Goal: Task Accomplishment & Management: Complete application form

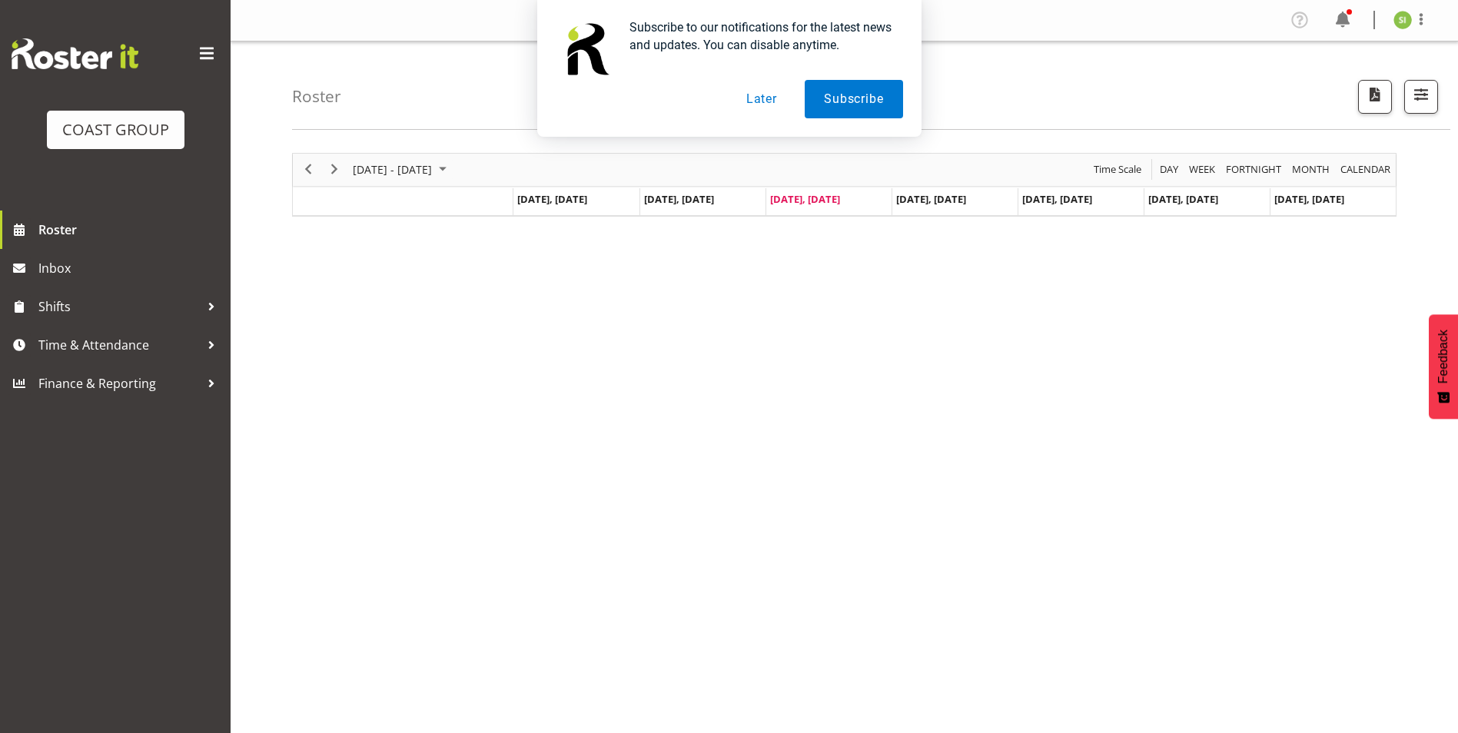
click at [756, 96] on button "Later" at bounding box center [761, 99] width 69 height 38
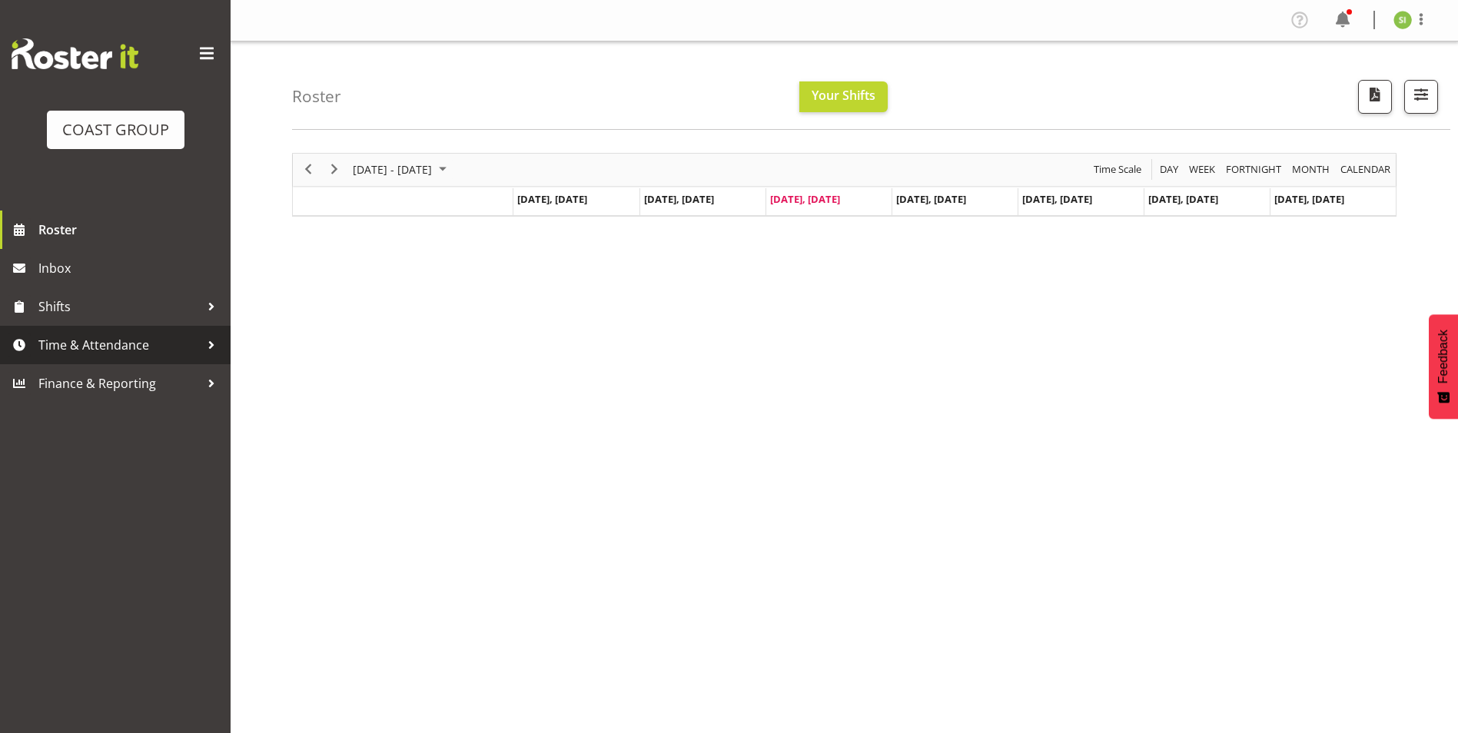
click at [126, 352] on span "Time & Attendance" at bounding box center [118, 345] width 161 height 23
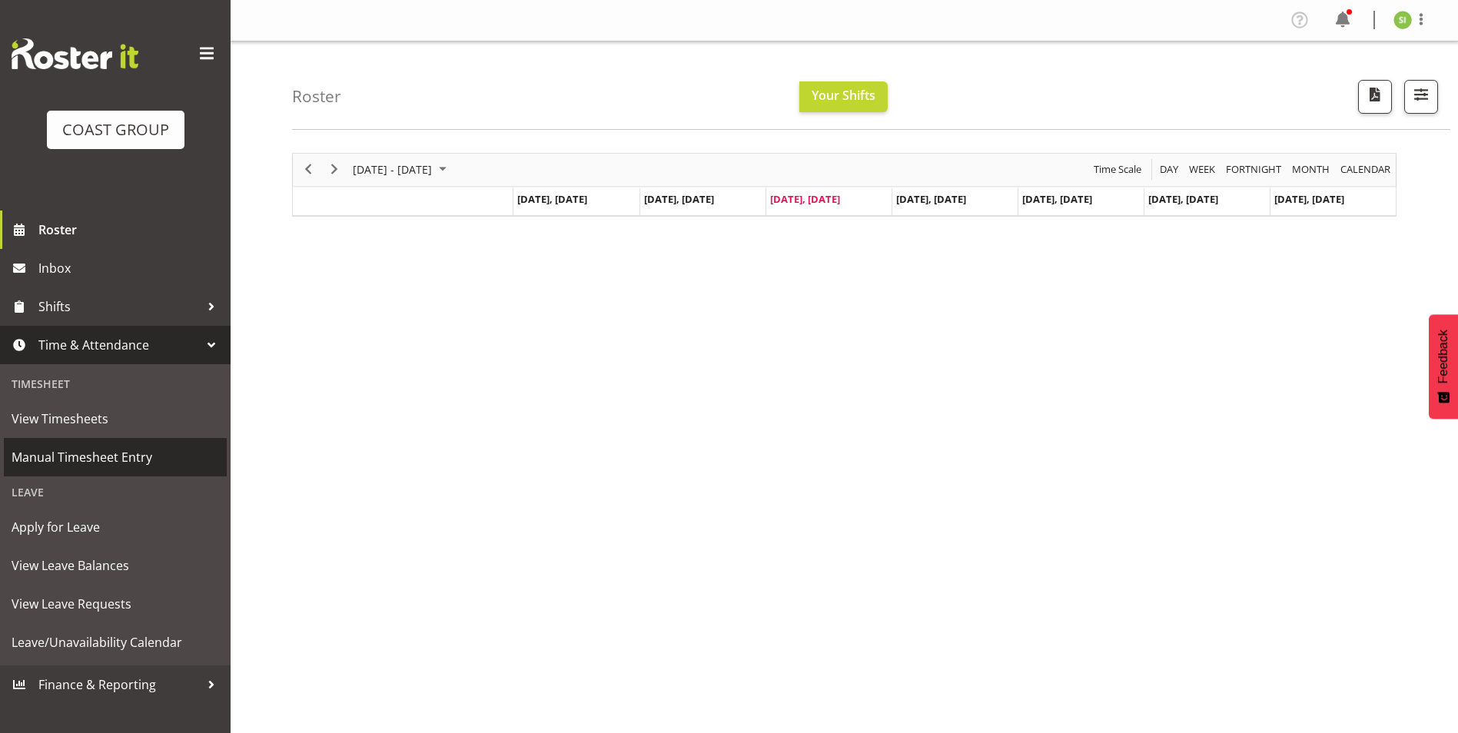
click at [91, 457] on span "Manual Timesheet Entry" at bounding box center [115, 457] width 207 height 23
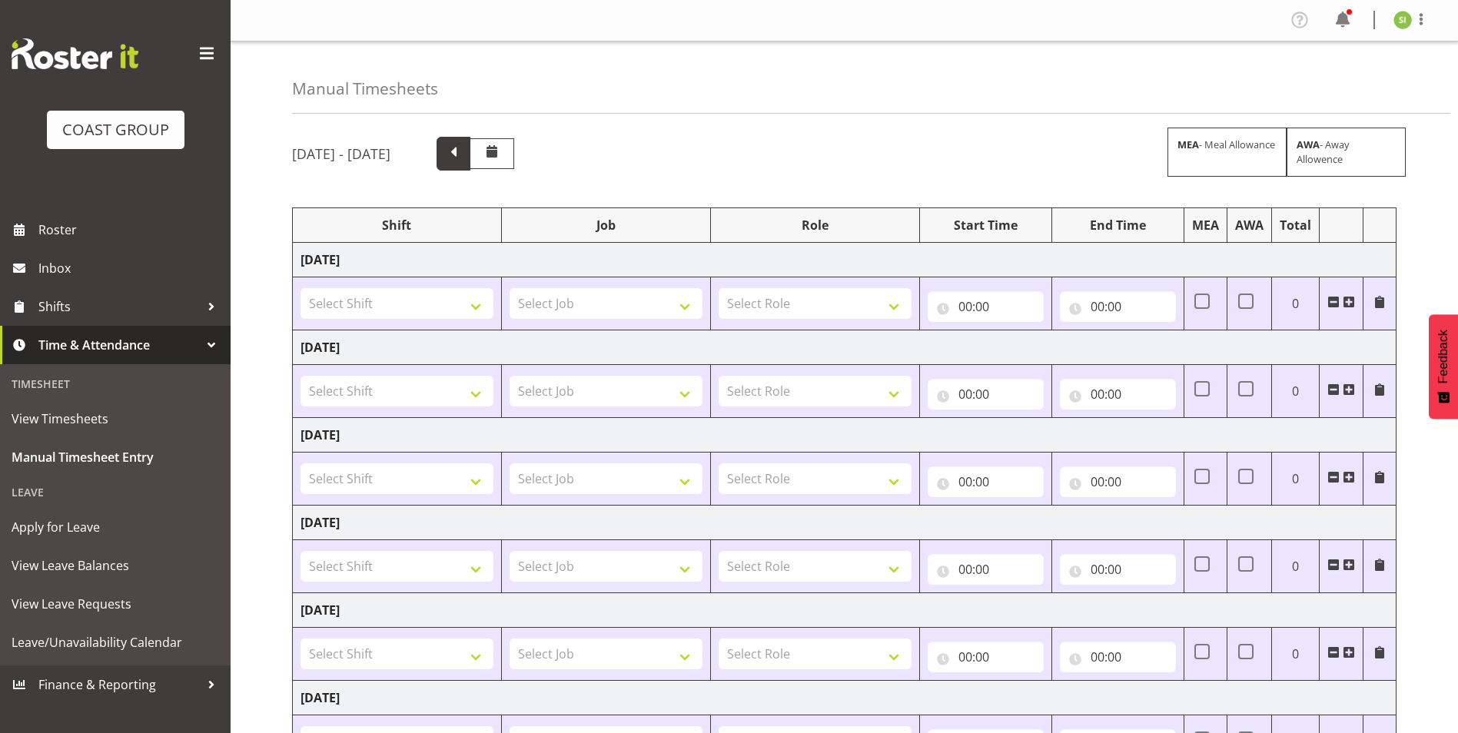
click at [470, 168] on span at bounding box center [454, 154] width 34 height 34
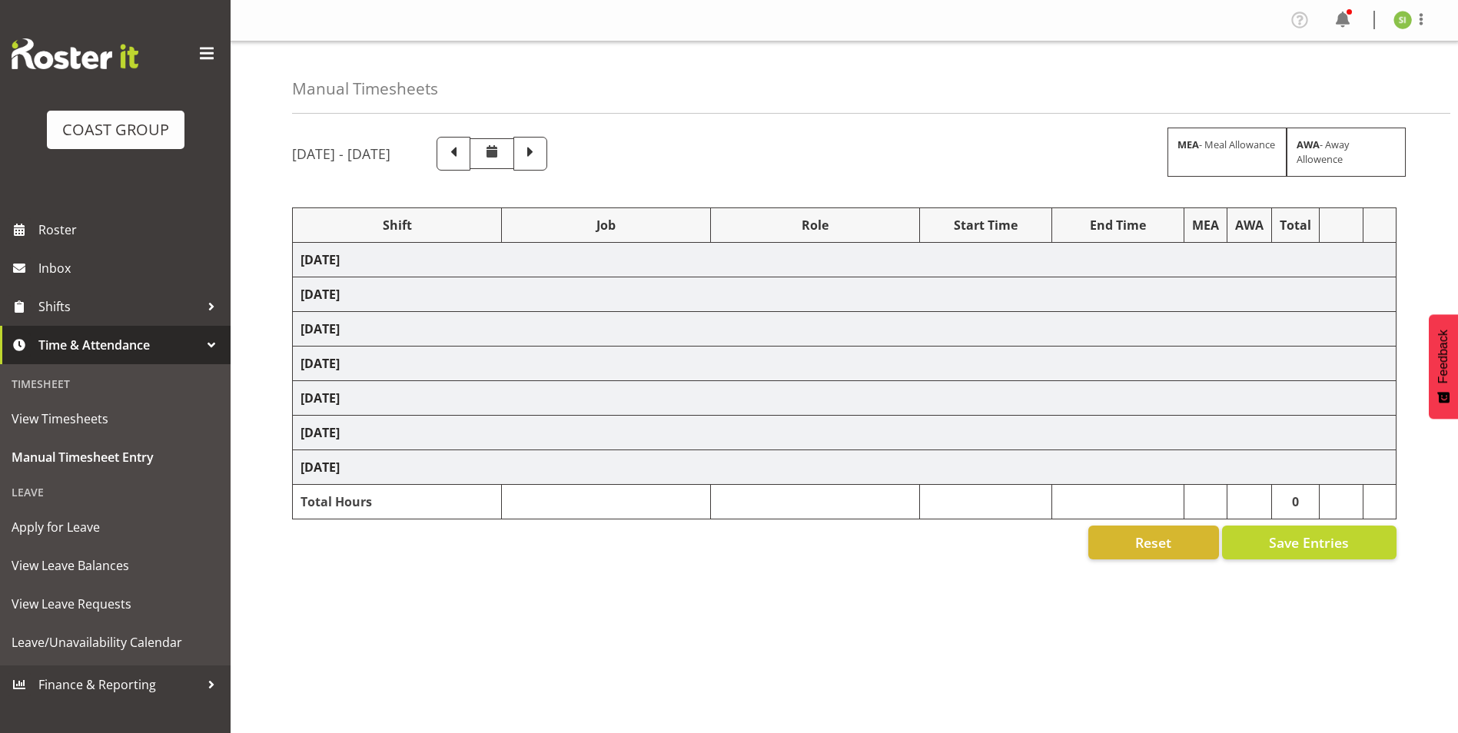
select select "8514"
select select "9141"
select select "9296"
select select "69"
select select "10144"
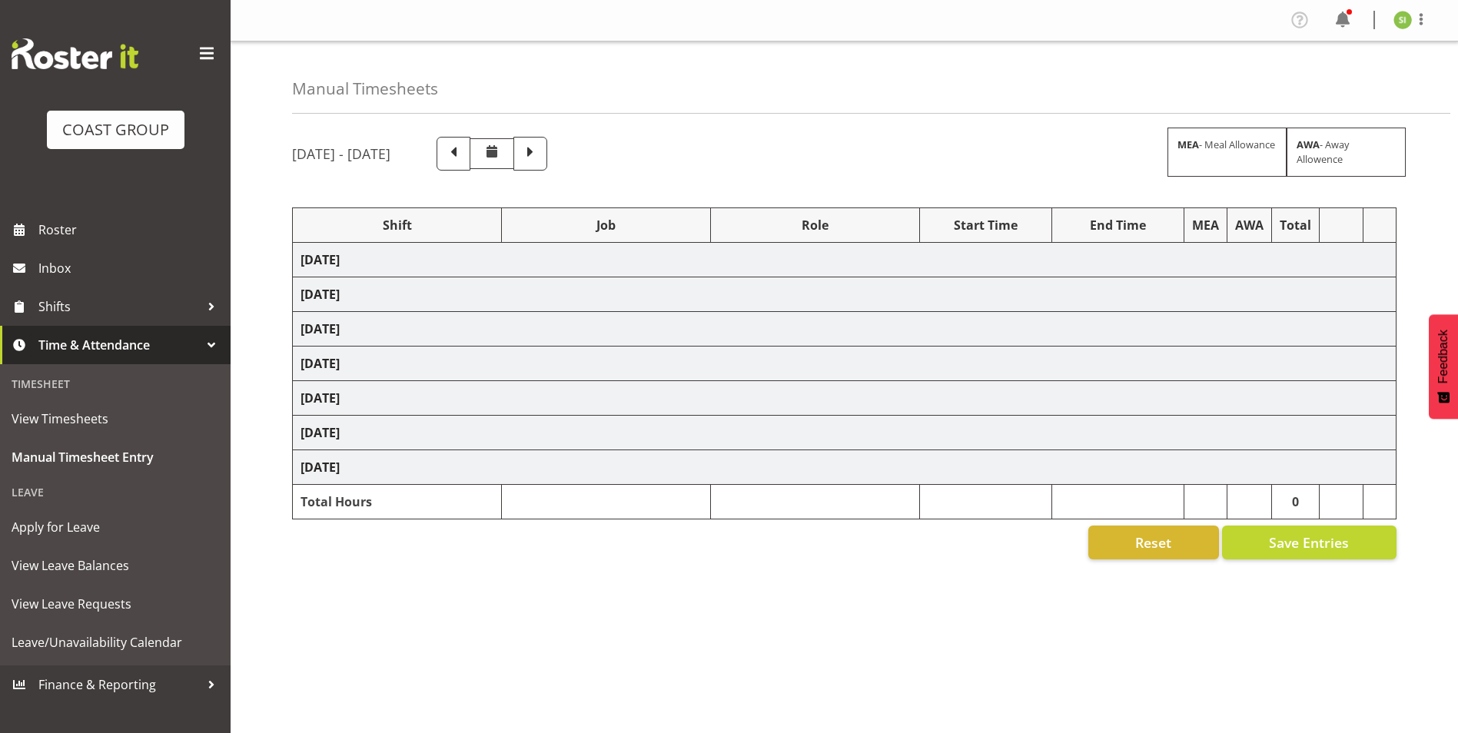
select select "69"
select select "9443"
select select "9312"
select select "8955"
select select "9312"
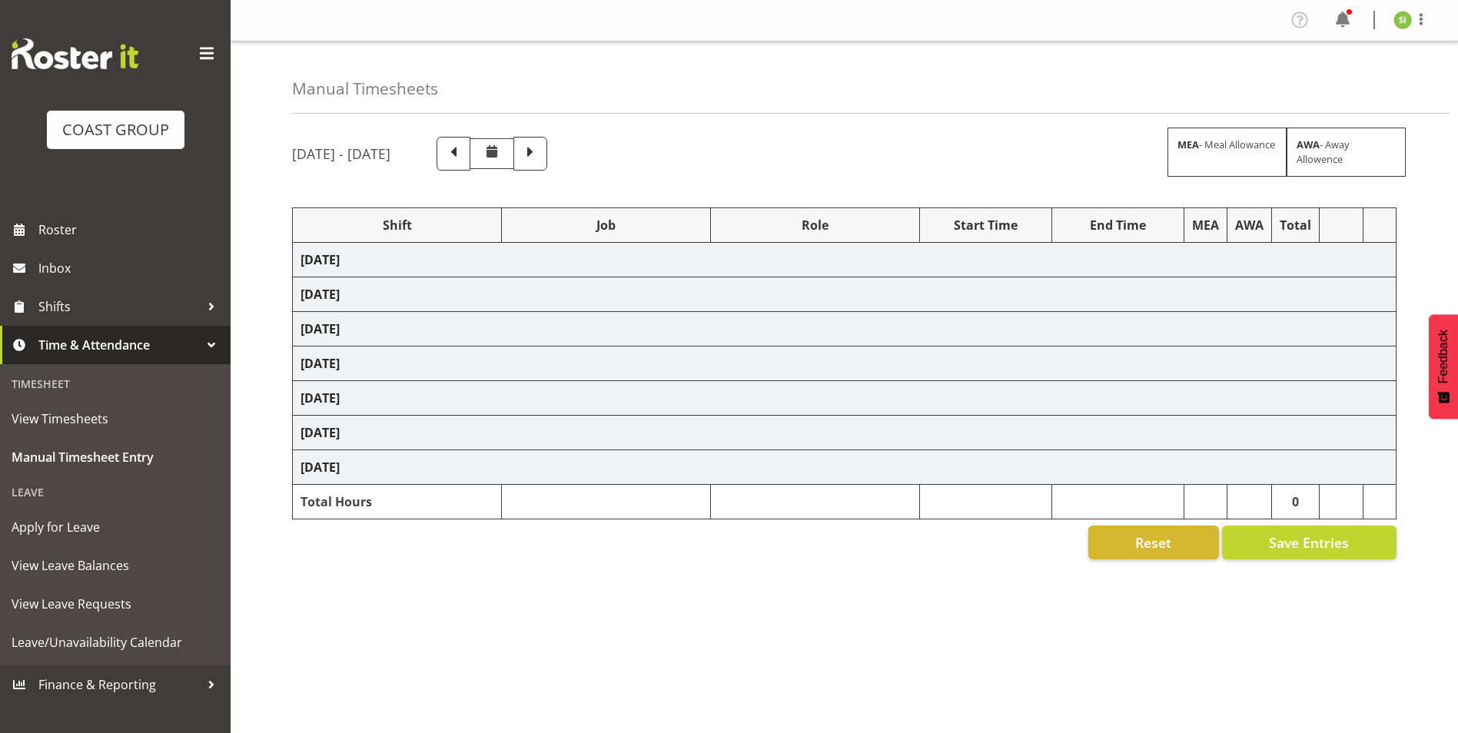
select select "8955"
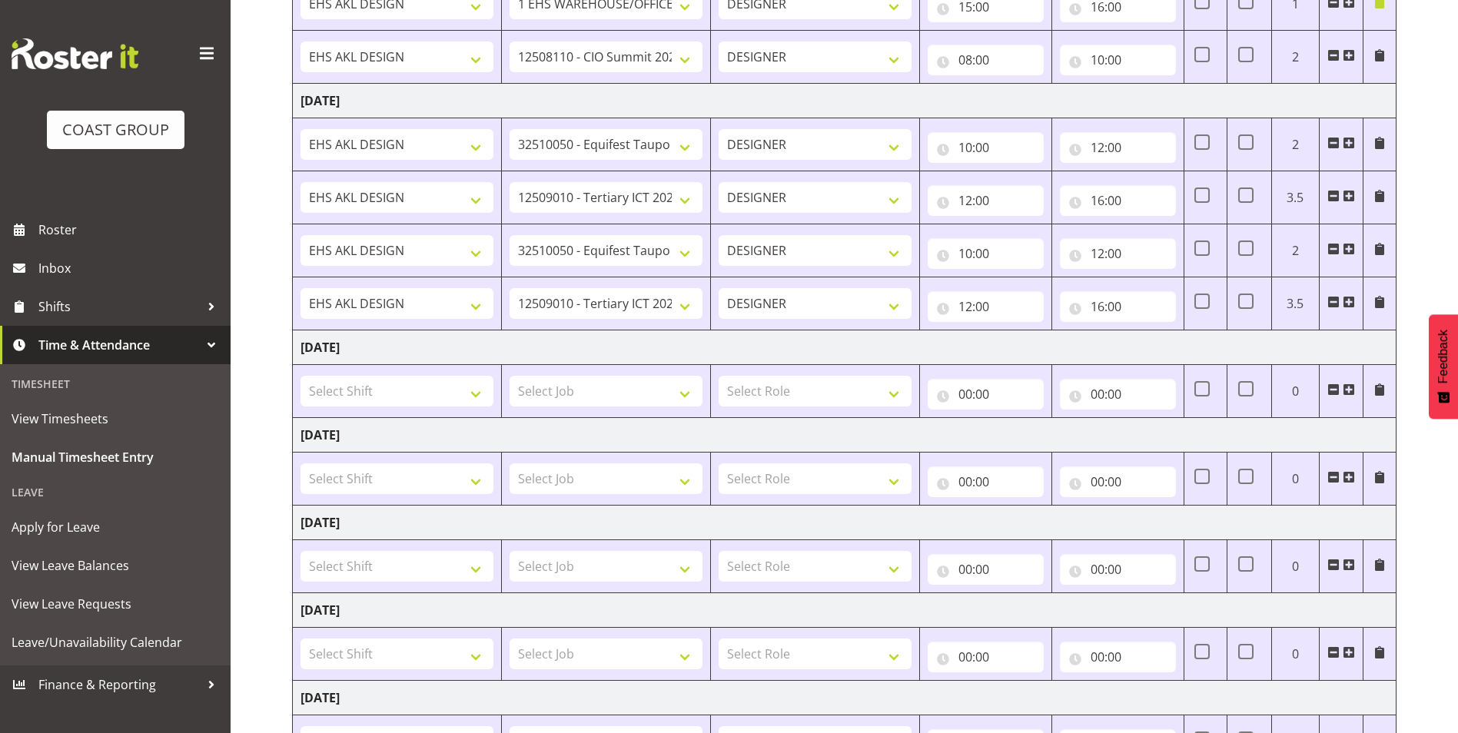
scroll to position [538, 0]
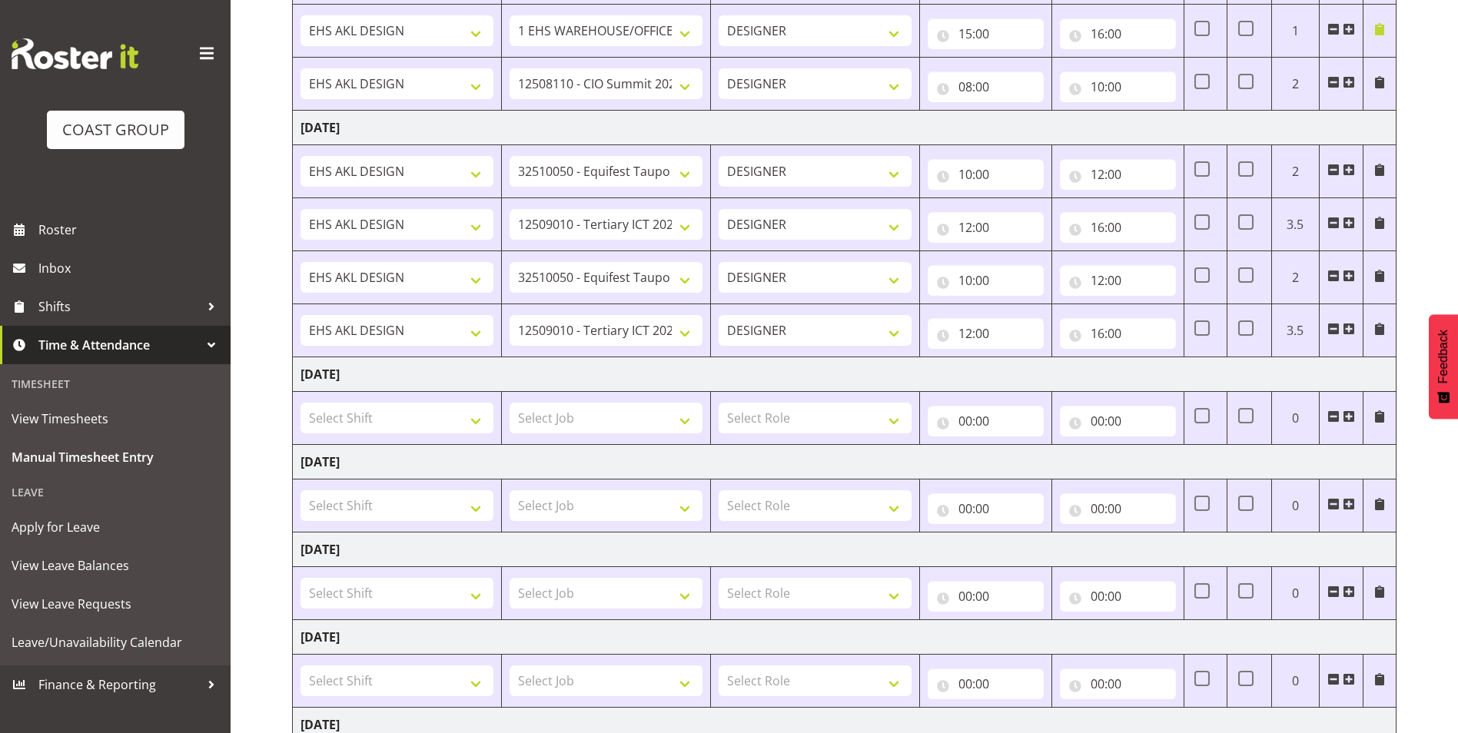
click at [1346, 327] on span at bounding box center [1349, 329] width 12 height 12
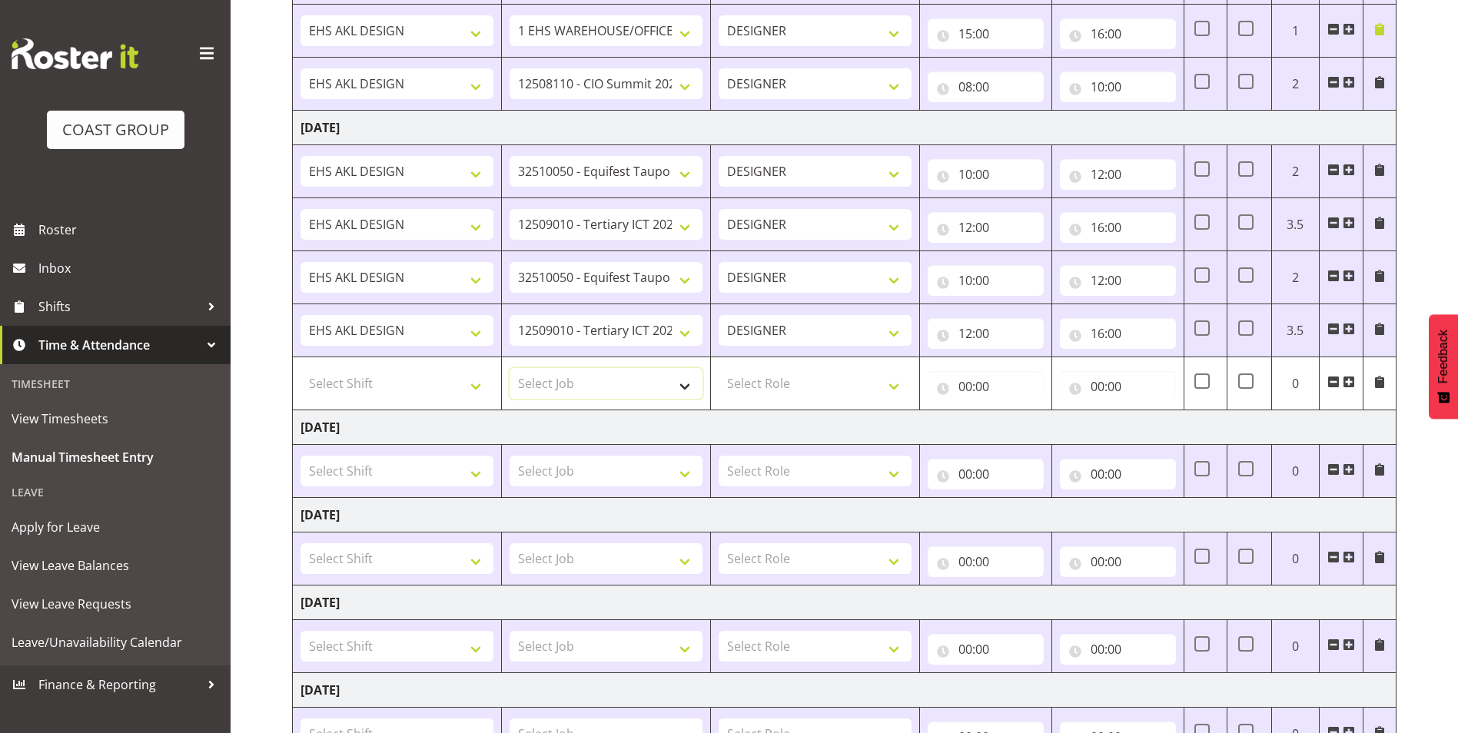
click at [615, 381] on select "Select Job 1 Carlton Events 1 Carlton Hamilton 1 Carlton Wellington 1 EHS WAREH…" at bounding box center [606, 383] width 193 height 31
click at [615, 411] on td "Friday 15th August 2025" at bounding box center [845, 427] width 1104 height 35
click at [626, 383] on select "1 Carlton Events 1 Carlton Hamilton 1 Carlton Wellington 1 EHS WAREHOUSE/OFFICE…" at bounding box center [606, 383] width 193 height 31
click at [510, 368] on select "1 Carlton Events 1 Carlton Hamilton 1 Carlton Wellington 1 EHS WAREHOUSE/OFFICE…" at bounding box center [606, 383] width 193 height 31
click at [626, 383] on select "1 Carlton Events 1 Carlton Hamilton 1 Carlton Wellington 1 EHS WAREHOUSE/OFFICE…" at bounding box center [606, 383] width 193 height 31
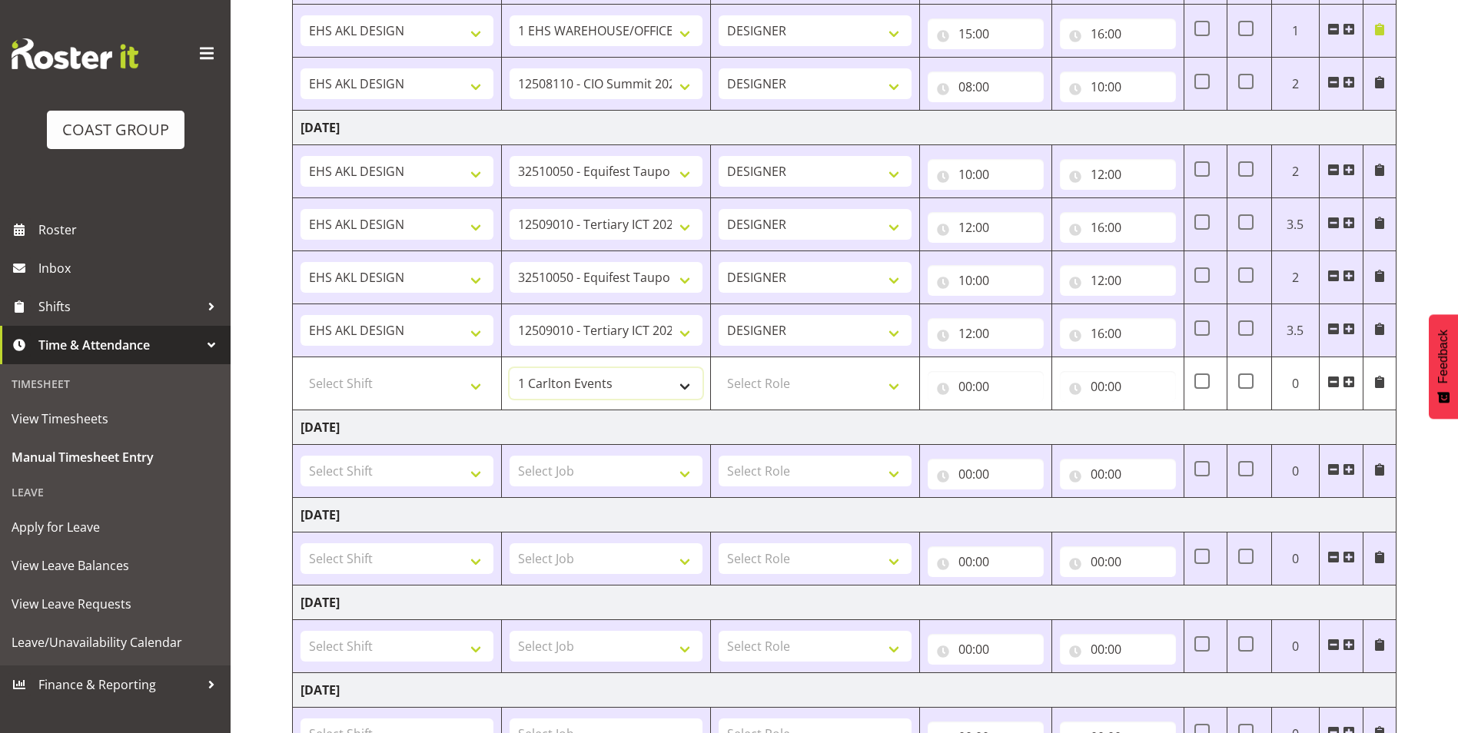
click at [628, 386] on select "1 Carlton Events 1 Carlton Hamilton 1 Carlton Wellington 1 EHS WAREHOUSE/OFFICE…" at bounding box center [606, 383] width 193 height 31
click at [635, 383] on select "1 Carlton Events 1 Carlton Hamilton 1 Carlton Wellington 1 EHS WAREHOUSE/OFFICE…" at bounding box center [606, 383] width 193 height 31
click at [602, 398] on select "1 Carlton Events 1 Carlton Hamilton 1 Carlton Wellington 1 EHS WAREHOUSE/OFFICE…" at bounding box center [606, 383] width 193 height 31
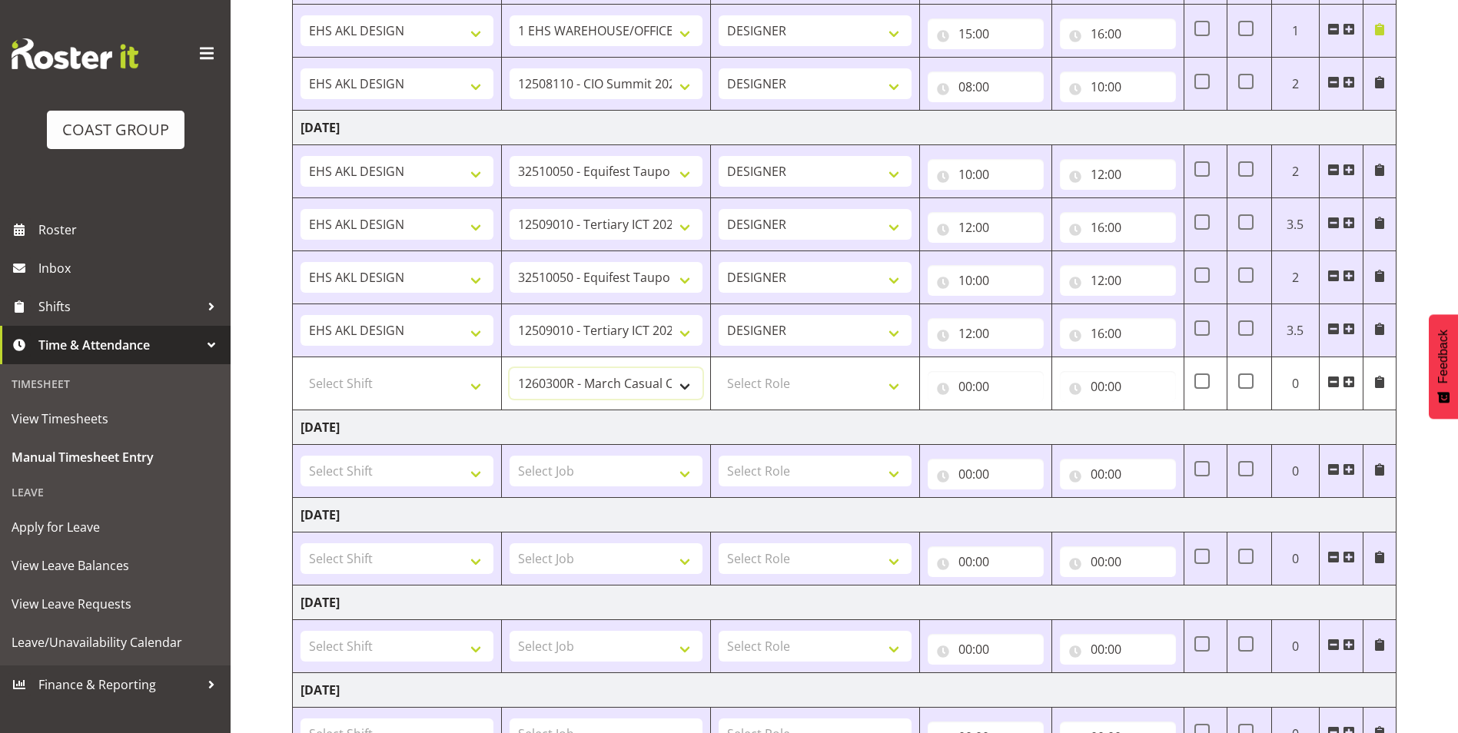
click at [620, 374] on select "1 Carlton Events 1 Carlton Hamilton 1 Carlton Wellington 1 EHS WAREHOUSE/OFFICE…" at bounding box center [606, 383] width 193 height 31
click at [620, 375] on select "1 Carlton Events 1 Carlton Hamilton 1 Carlton Wellington 1 EHS WAREHOUSE/OFFICE…" at bounding box center [606, 383] width 193 height 31
click at [619, 375] on select "1 Carlton Events 1 Carlton Hamilton 1 Carlton Wellington 1 EHS WAREHOUSE/OFFICE…" at bounding box center [606, 383] width 193 height 31
select select "10084"
click at [510, 368] on select "1 Carlton Events 1 Carlton Hamilton 1 Carlton Wellington 1 EHS WAREHOUSE/OFFICE…" at bounding box center [606, 383] width 193 height 31
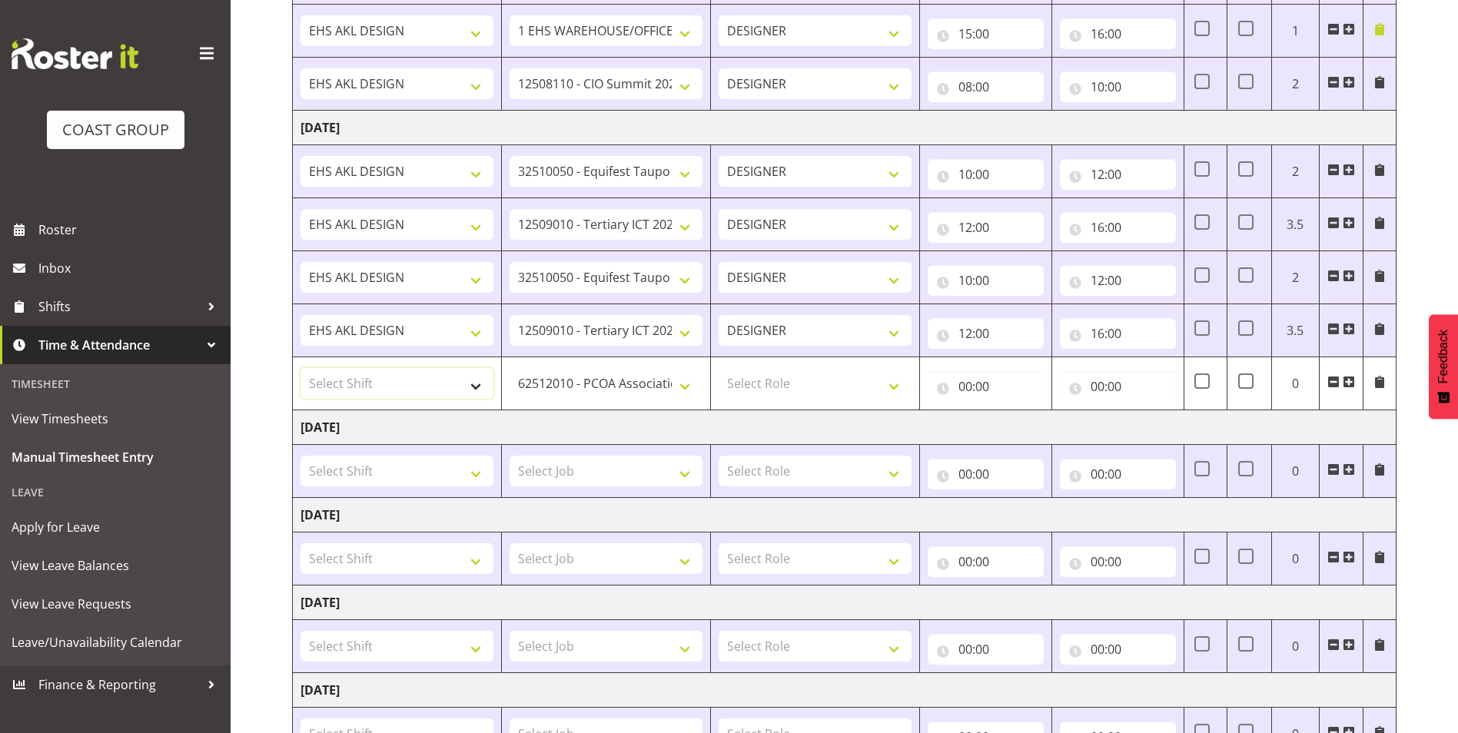
click at [373, 377] on select "Select Shift EHS AKL DESIGN" at bounding box center [396, 383] width 193 height 31
select select "1321"
click at [300, 368] on select "Select Shift EHS AKL DESIGN" at bounding box center [396, 383] width 193 height 31
click at [785, 371] on select "Select Role DESIGNER Designer" at bounding box center [815, 383] width 193 height 31
select select "215"
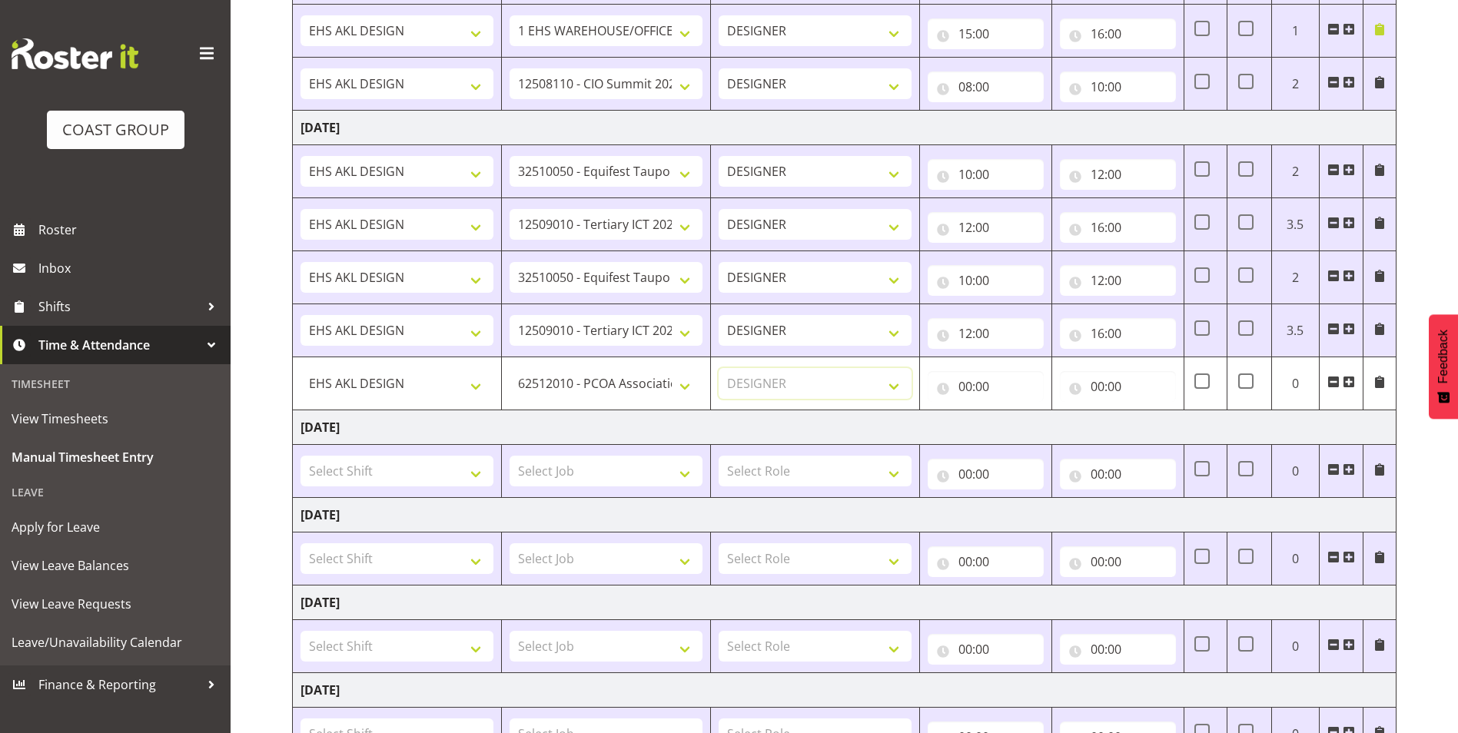
click at [719, 368] on select "Select Role DESIGNER Designer" at bounding box center [815, 383] width 193 height 31
click at [971, 386] on input "00:00" at bounding box center [986, 386] width 116 height 31
click at [1037, 430] on select "00 01 02 03 04 05 06 07 08 09 10 11 12 13 14 15 16 17 18 19 20 21 22 23" at bounding box center [1032, 426] width 35 height 31
select select "8"
click at [1015, 411] on select "00 01 02 03 04 05 06 07 08 09 10 11 12 13 14 15 16 17 18 19 20 21 22 23" at bounding box center [1032, 426] width 35 height 31
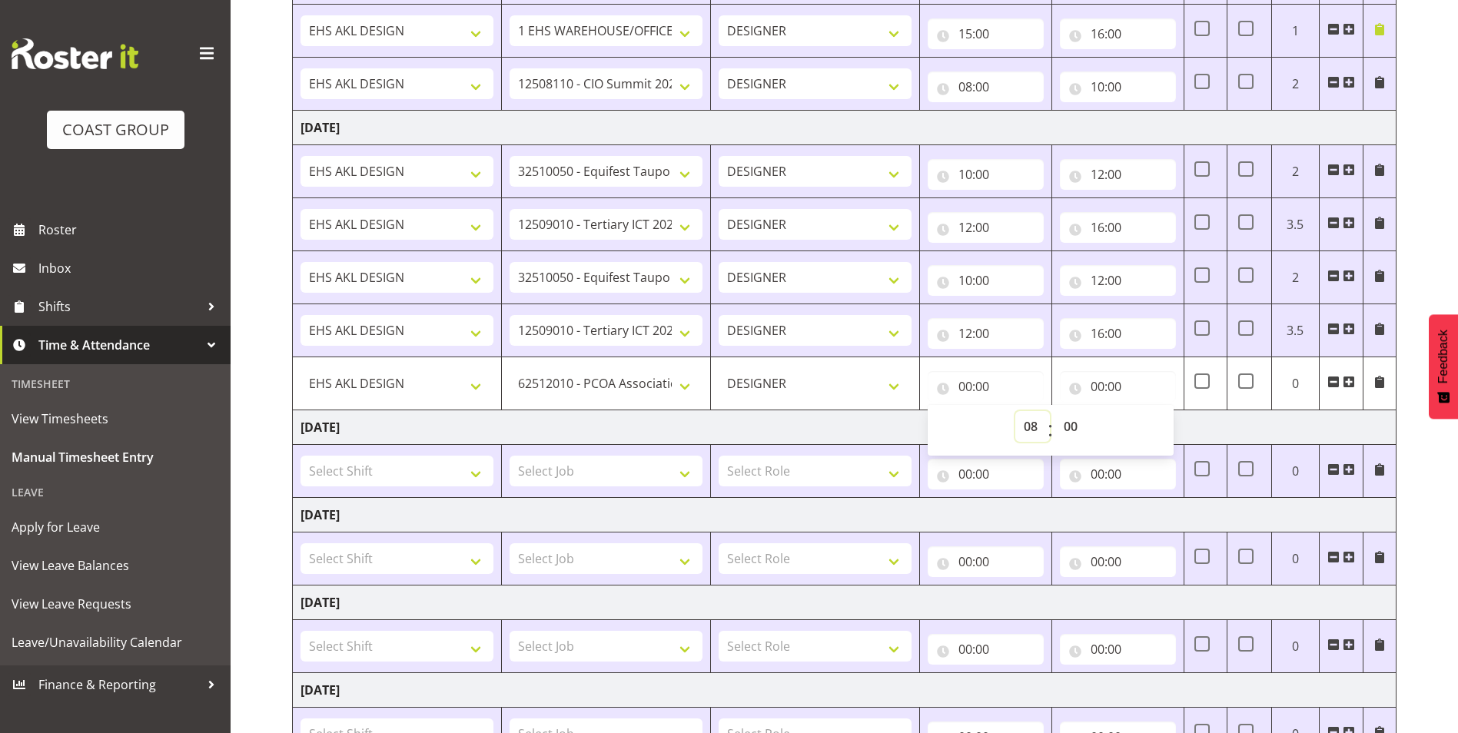
type input "08:00"
click at [1115, 386] on input "00:00" at bounding box center [1118, 386] width 116 height 31
click at [1161, 427] on select "00 01 02 03 04 05 06 07 08 09 10 11 12 13 14 15 16 17 18 19 20 21 22 23" at bounding box center [1164, 426] width 35 height 31
select select "10"
click at [1147, 411] on select "00 01 02 03 04 05 06 07 08 09 10 11 12 13 14 15 16 17 18 19 20 21 22 23" at bounding box center [1164, 426] width 35 height 31
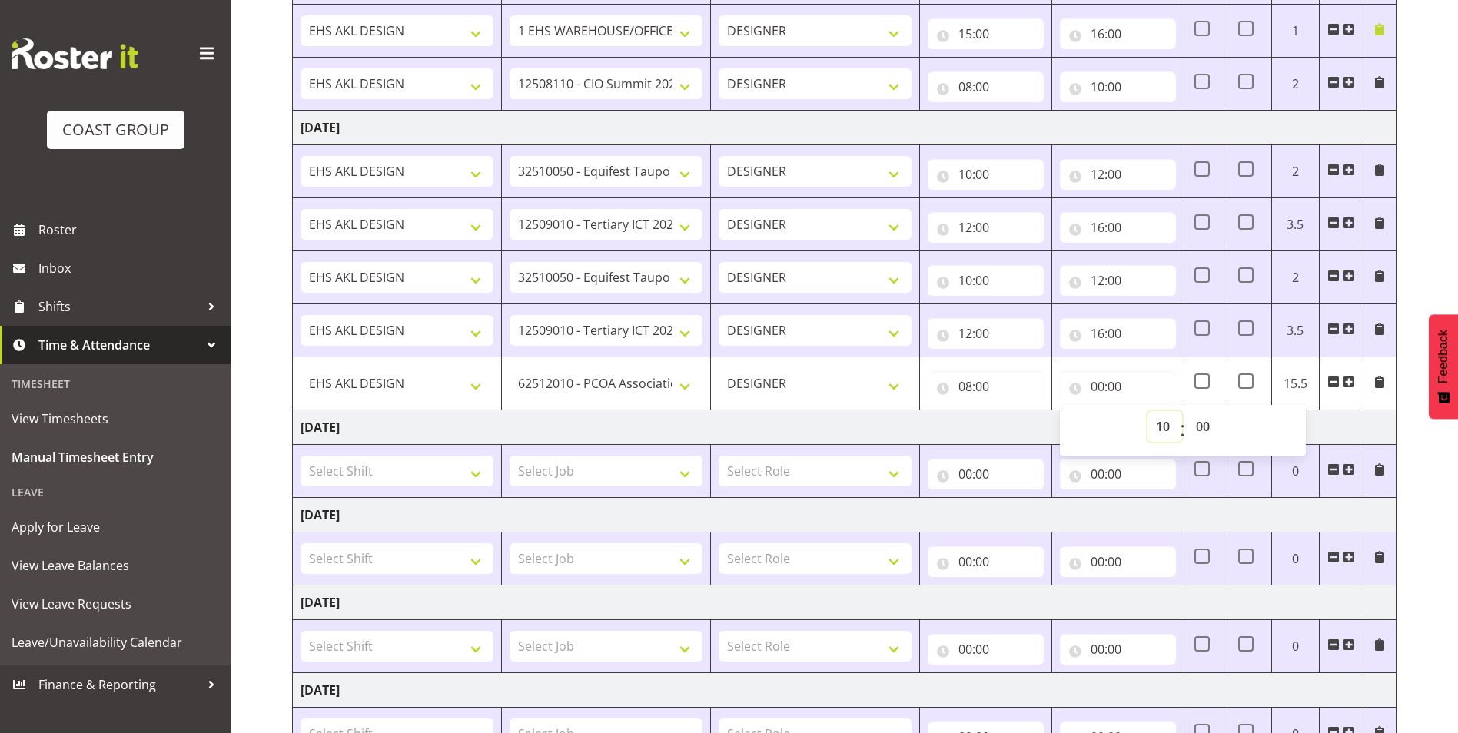
type input "10:00"
click at [1352, 430] on td "Friday 15th August 2025" at bounding box center [845, 427] width 1104 height 35
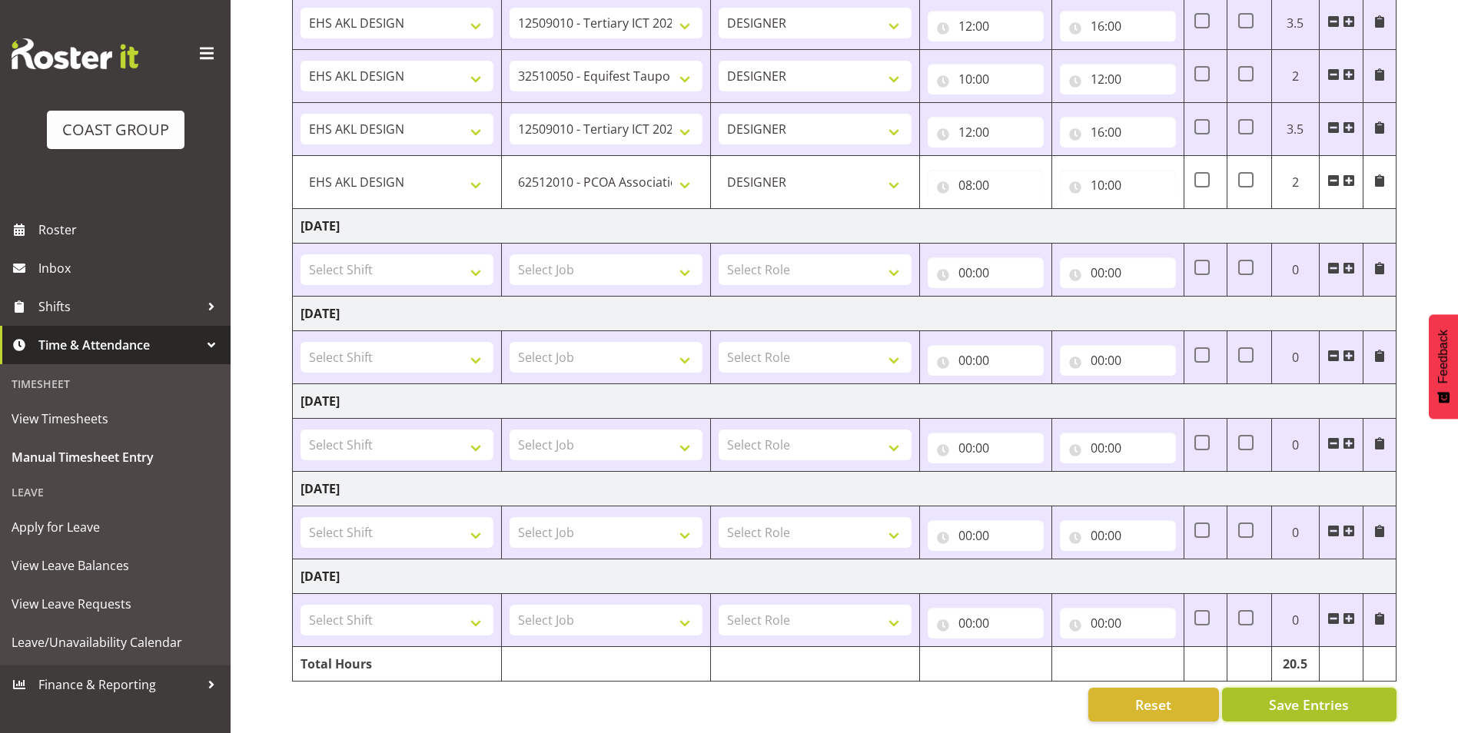
click at [1327, 695] on span "Save Entries" at bounding box center [1309, 705] width 80 height 20
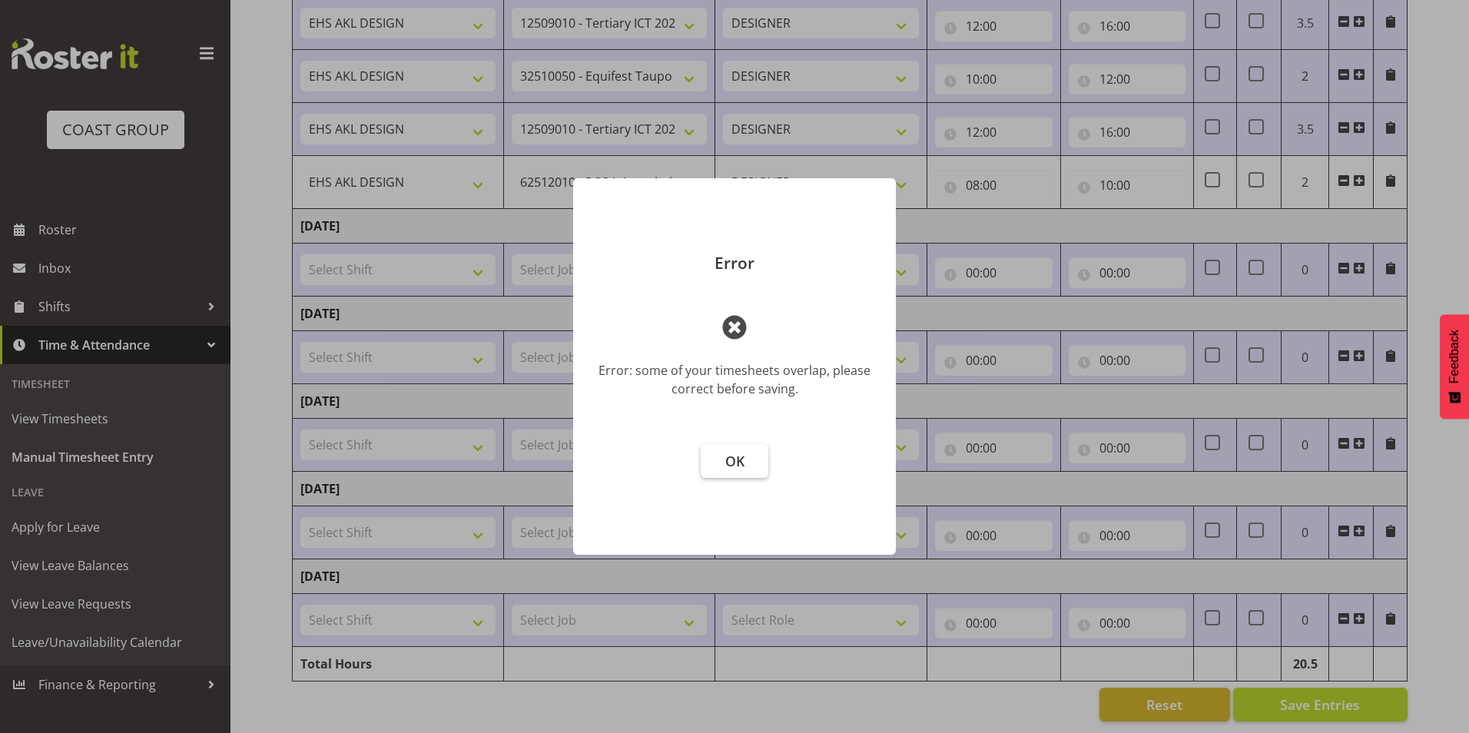
click at [726, 463] on span "OK" at bounding box center [734, 461] width 19 height 18
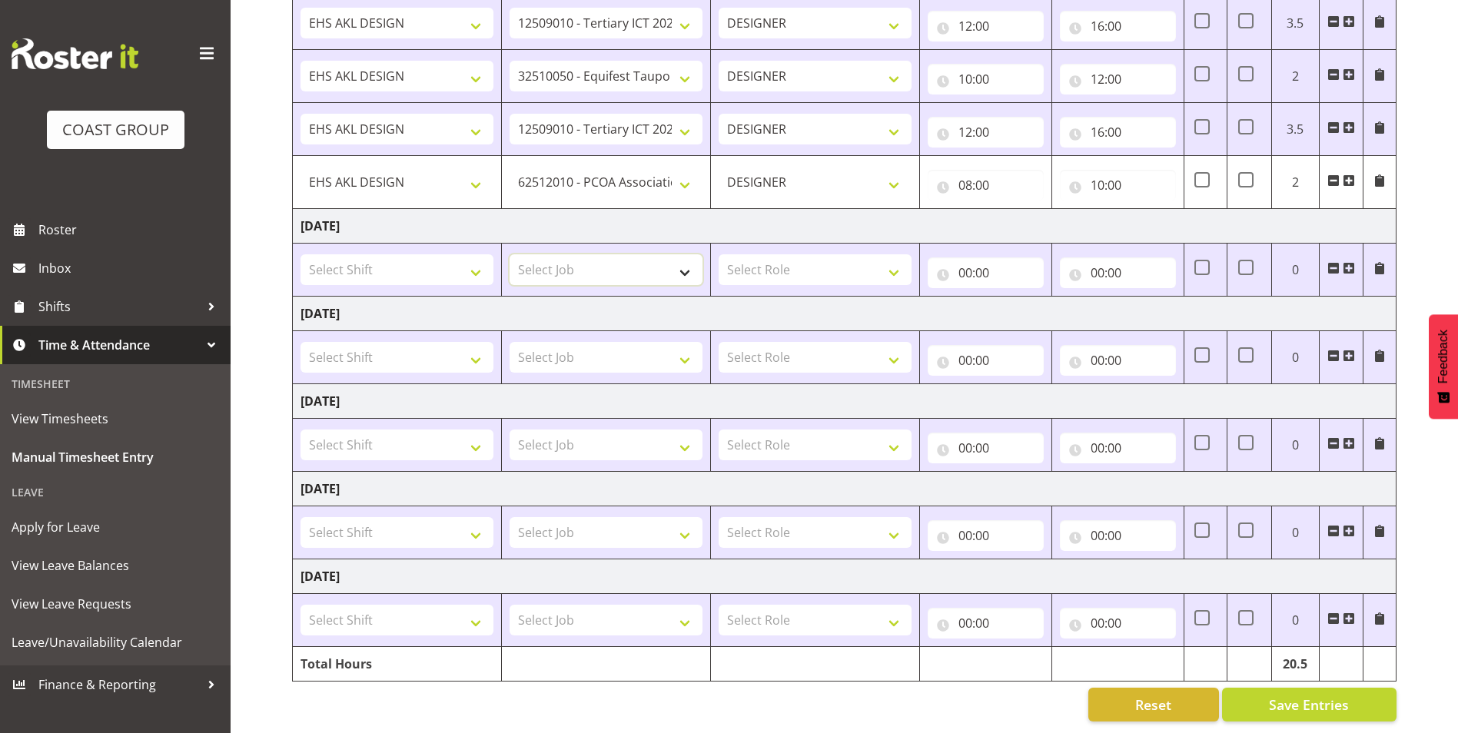
click at [569, 261] on select "Select Job 1 Carlton Events 1 Carlton Hamilton 1 Carlton Wellington 1 EHS WAREH…" at bounding box center [606, 269] width 193 height 31
click at [586, 254] on select "Select Job 1 Carlton Events 1 Carlton Hamilton 1 Carlton Wellington 1 EHS WAREH…" at bounding box center [606, 269] width 193 height 31
click at [585, 254] on select "1 Carlton Events 1 Carlton Hamilton 1 Carlton Wellington 1 EHS WAREHOUSE/OFFICE…" at bounding box center [606, 269] width 193 height 31
select select "10492"
click at [510, 254] on select "1 Carlton Events 1 Carlton Hamilton 1 Carlton Wellington 1 EHS WAREHOUSE/OFFICE…" at bounding box center [606, 269] width 193 height 31
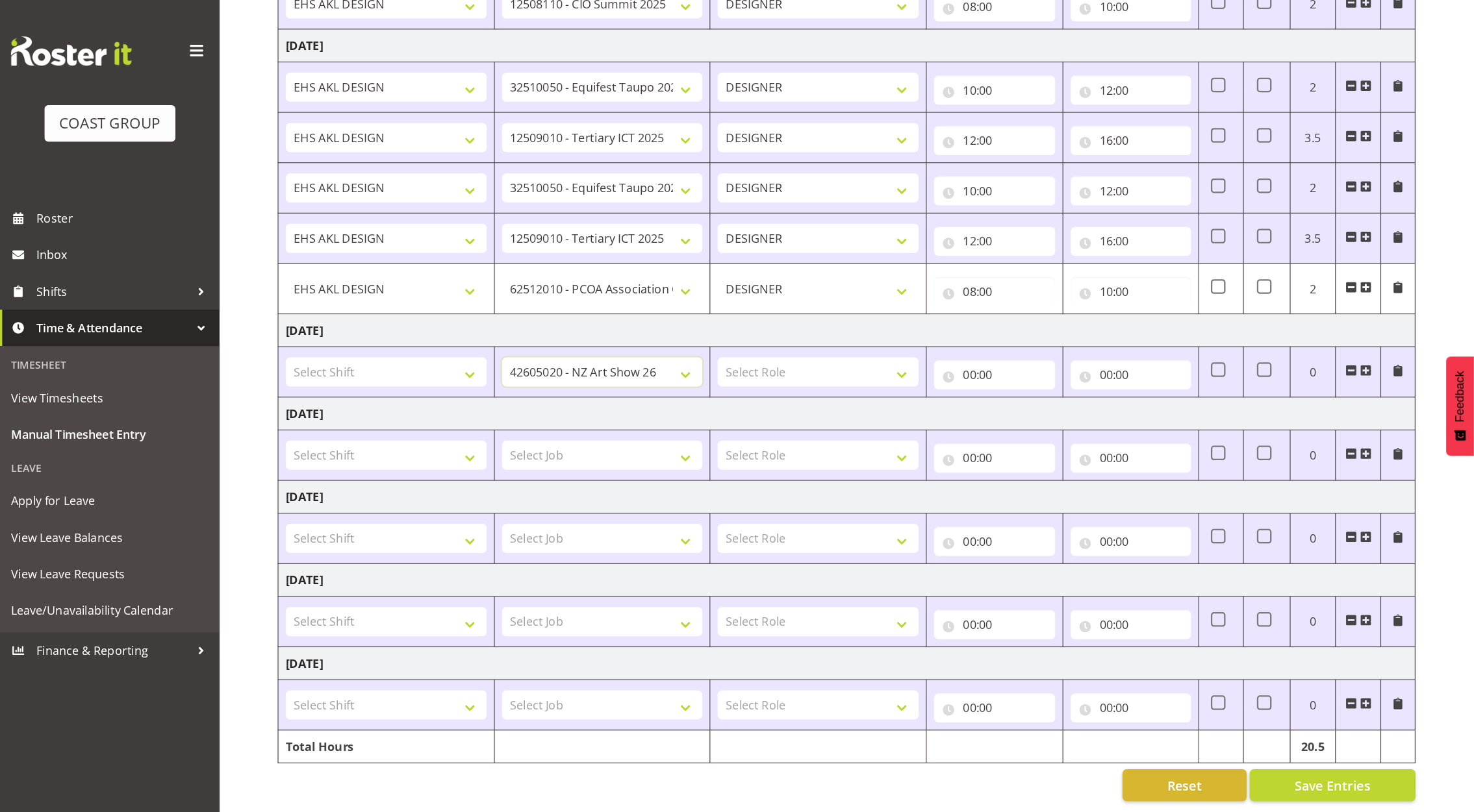
scroll to position [450, 0]
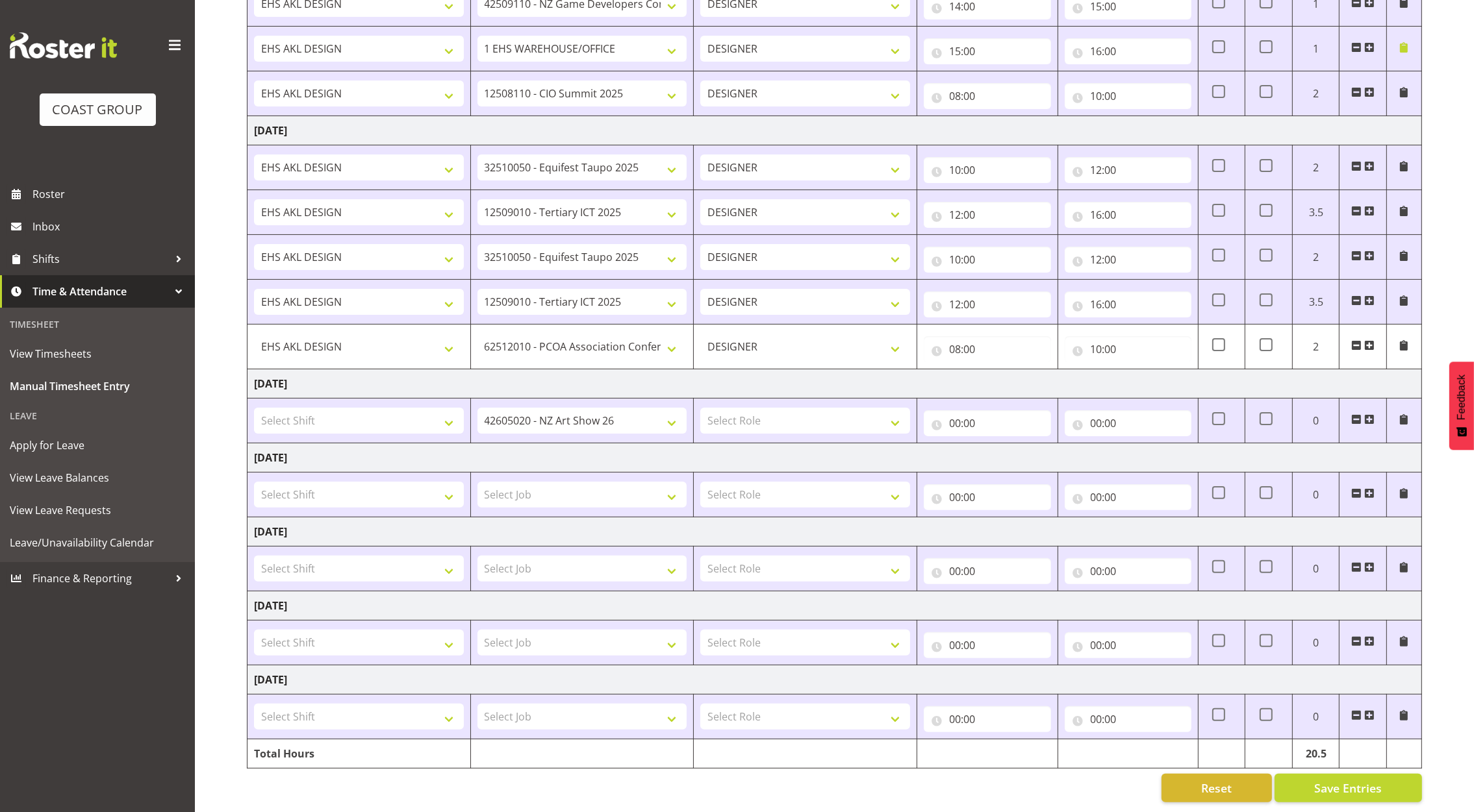
drag, startPoint x: 962, startPoint y: 2, endPoint x: 824, endPoint y: 457, distance: 475.5
click at [810, 472] on td "Select Role DESIGNER Designer" at bounding box center [805, 494] width 223 height 45
click at [1231, 414] on span at bounding box center [1369, 419] width 10 height 10
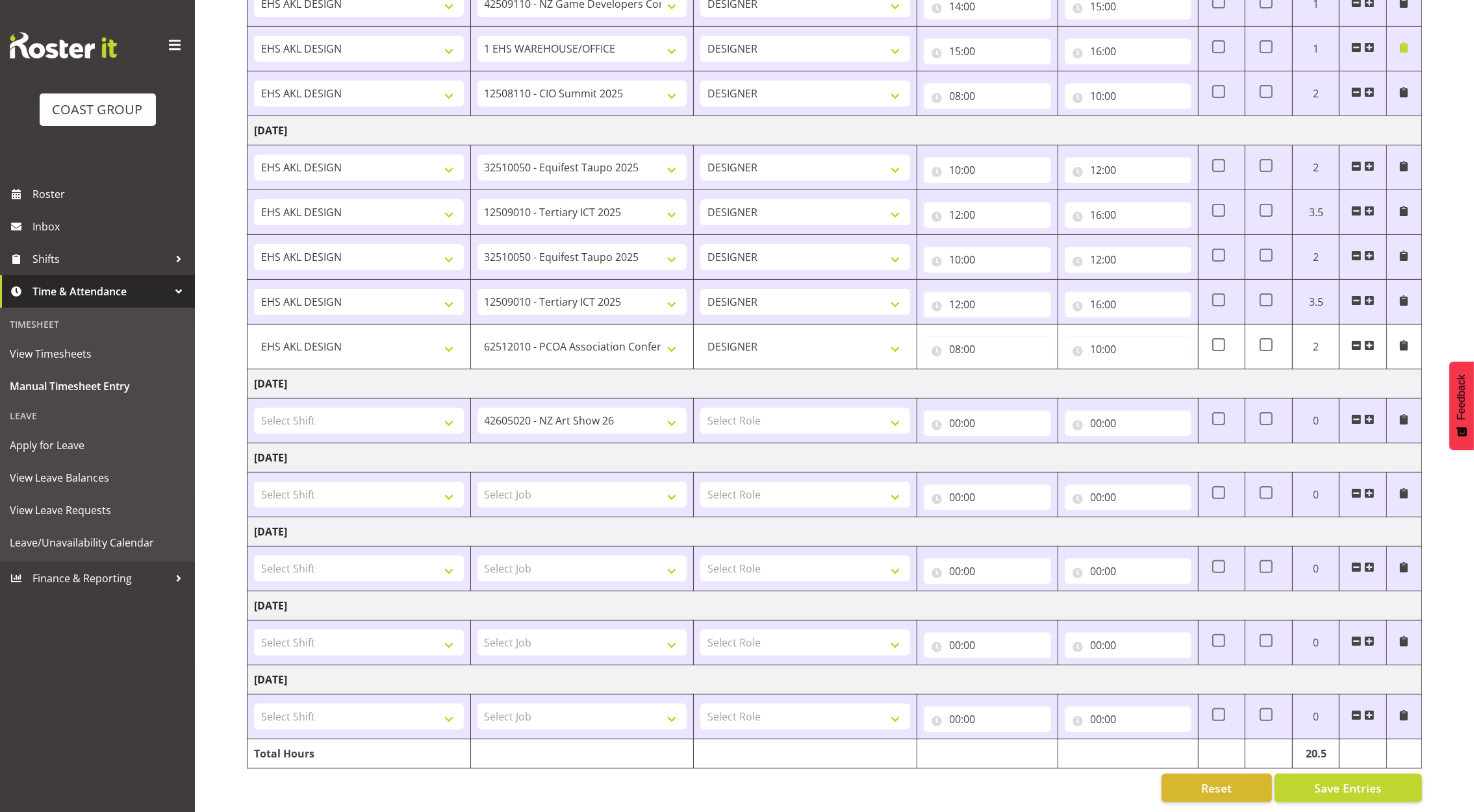
click at [1231, 414] on span at bounding box center [1369, 419] width 10 height 10
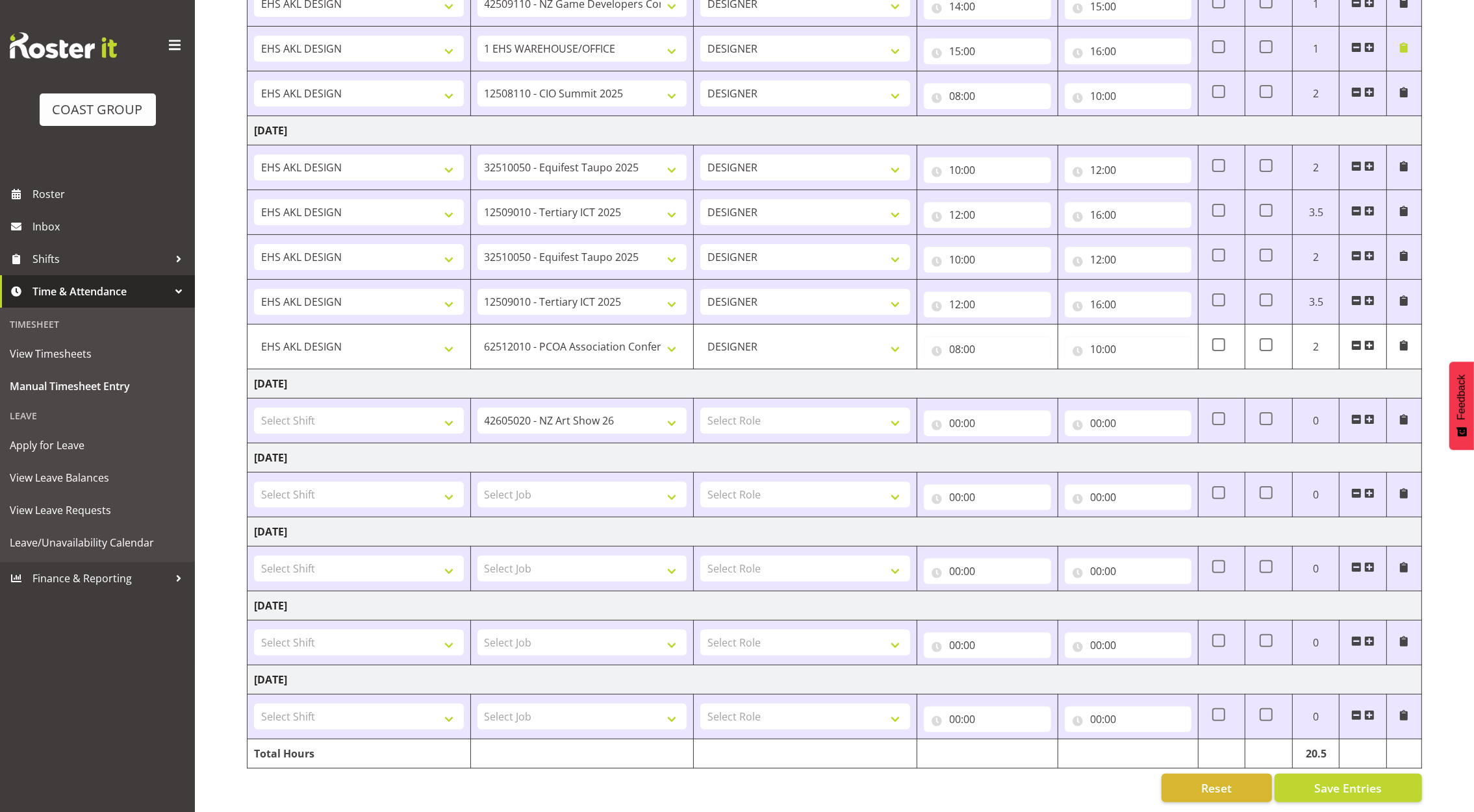
click at [1231, 414] on span at bounding box center [1369, 419] width 10 height 10
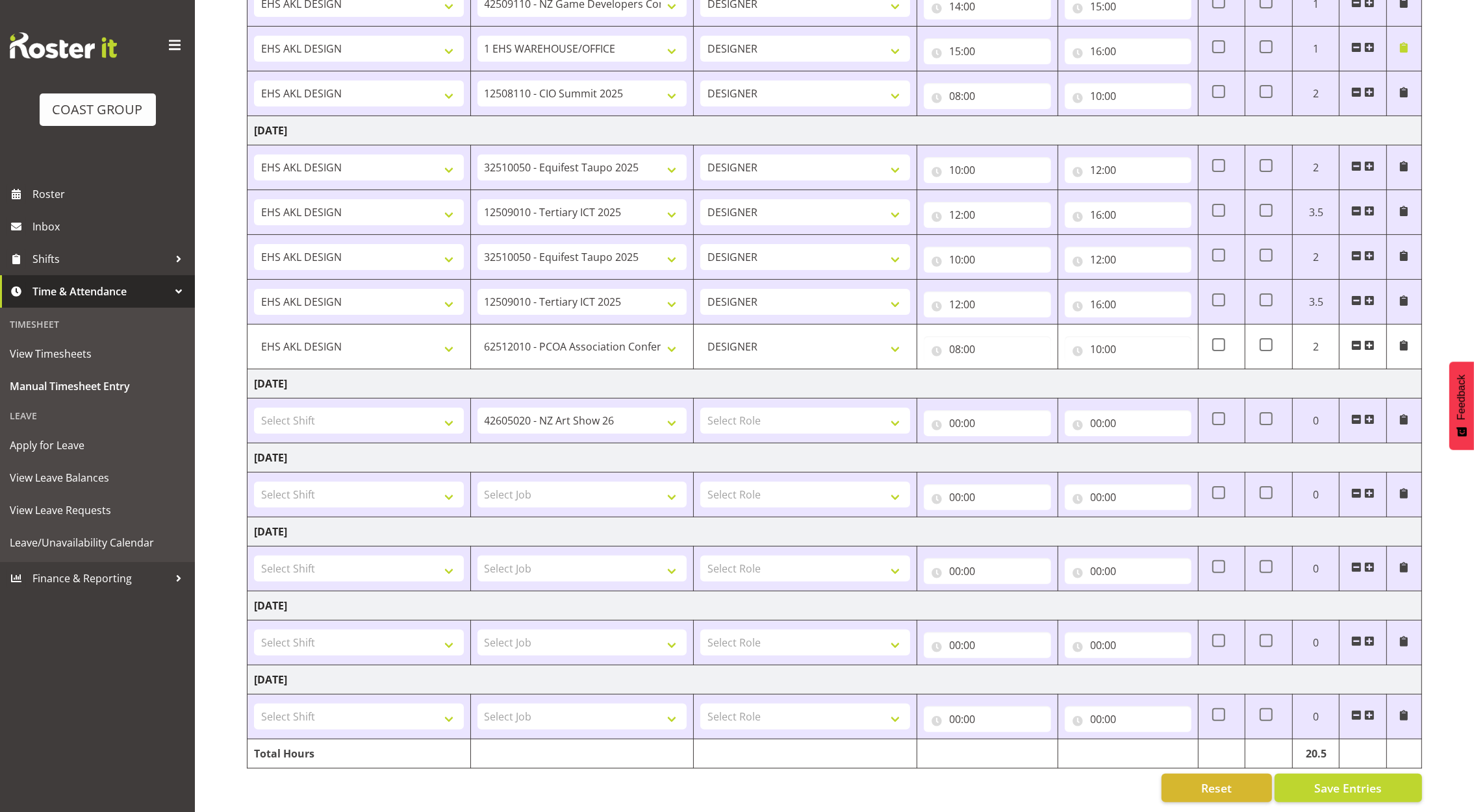
click at [1231, 414] on span at bounding box center [1369, 419] width 10 height 10
